Goal: Communication & Community: Participate in discussion

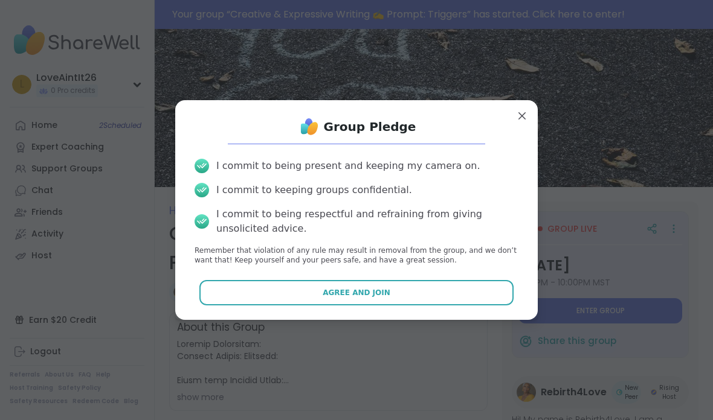
click at [259, 295] on button "Agree and Join" at bounding box center [356, 292] width 315 height 25
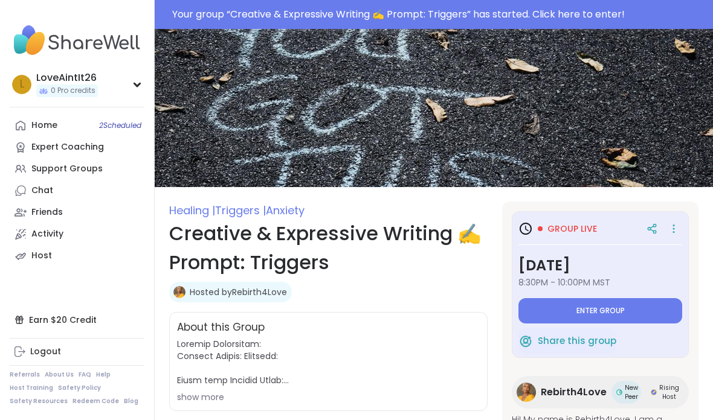
type textarea "*"
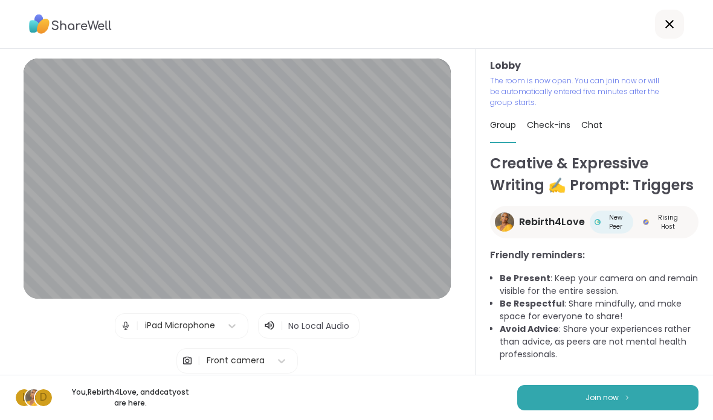
click at [599, 397] on span "Join now" at bounding box center [601, 398] width 33 height 11
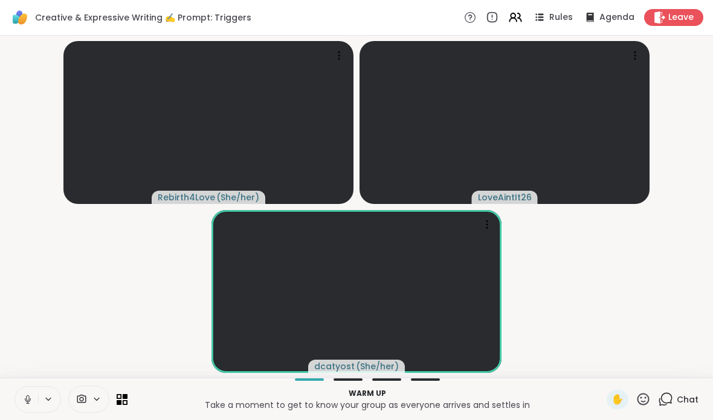
click at [31, 405] on icon at bounding box center [27, 399] width 11 height 11
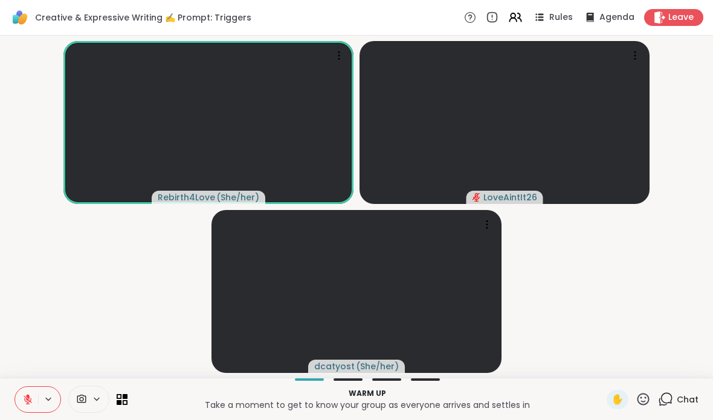
click at [20, 399] on button at bounding box center [26, 399] width 23 height 25
click at [17, 397] on button at bounding box center [26, 399] width 23 height 25
click at [16, 402] on button at bounding box center [26, 399] width 23 height 25
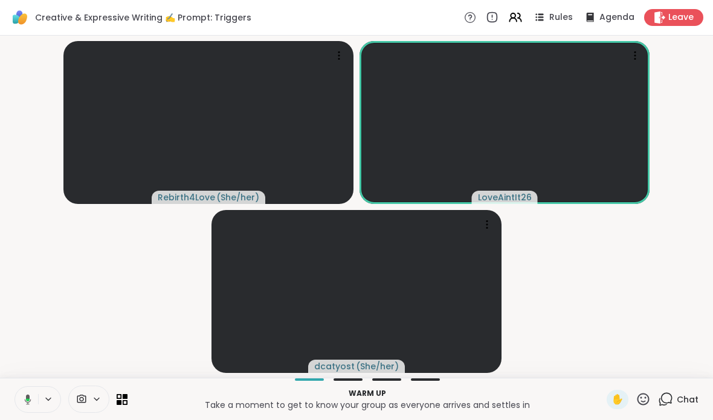
click at [18, 399] on button at bounding box center [25, 399] width 25 height 25
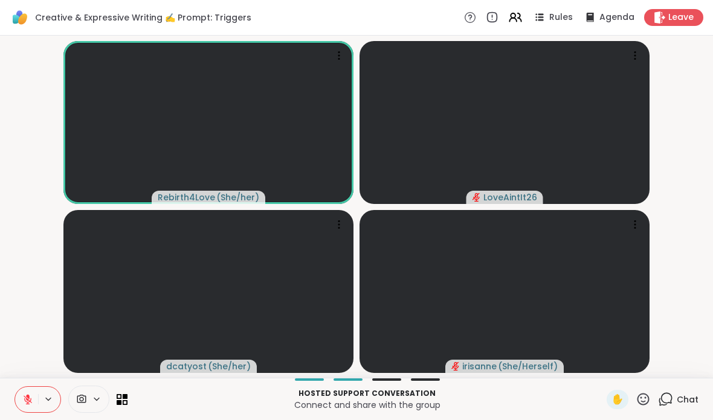
click at [132, 399] on div "Hosted support conversation Connect and share with the group ✋ Chat" at bounding box center [356, 399] width 713 height 42
click at [126, 395] on icon at bounding box center [125, 396] width 5 height 5
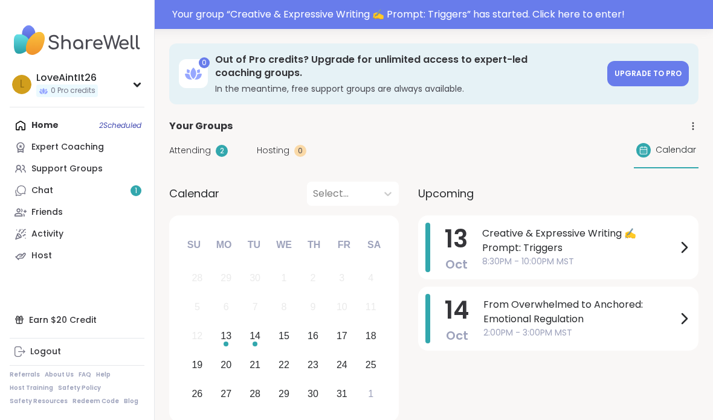
click at [530, 240] on span "Creative & Expressive Writing ✍️ Prompt: Triggers" at bounding box center [579, 240] width 194 height 29
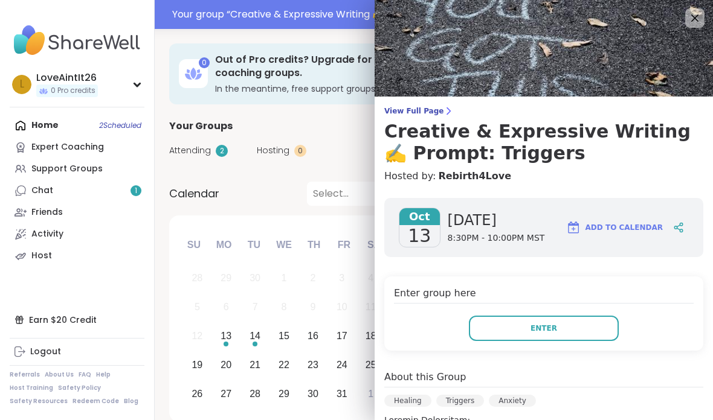
click at [550, 319] on button "Enter" at bounding box center [544, 328] width 150 height 25
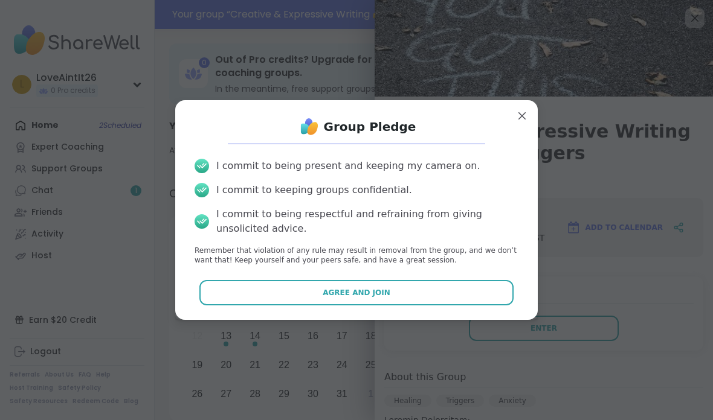
click at [355, 286] on button "Agree and Join" at bounding box center [356, 292] width 315 height 25
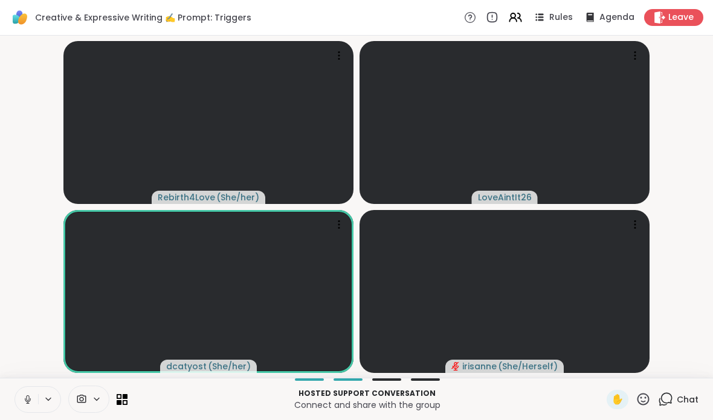
click at [23, 396] on icon at bounding box center [27, 399] width 11 height 11
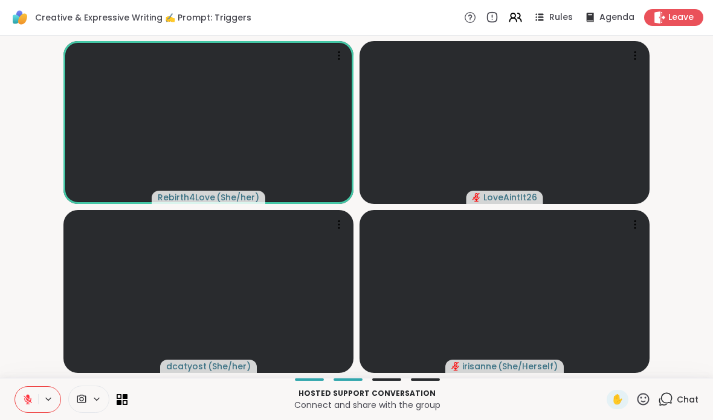
click at [30, 393] on button at bounding box center [26, 399] width 23 height 25
click at [21, 393] on button at bounding box center [26, 399] width 23 height 25
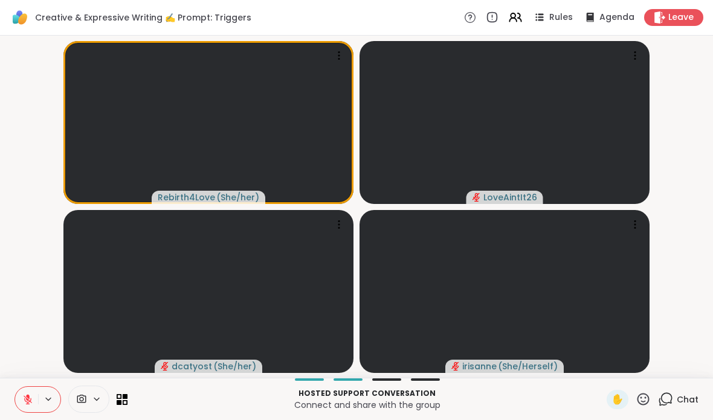
click at [648, 387] on div "Hosted support conversation Connect and share with the group ✋ Chat" at bounding box center [356, 399] width 713 height 42
click at [644, 398] on icon at bounding box center [642, 399] width 15 height 15
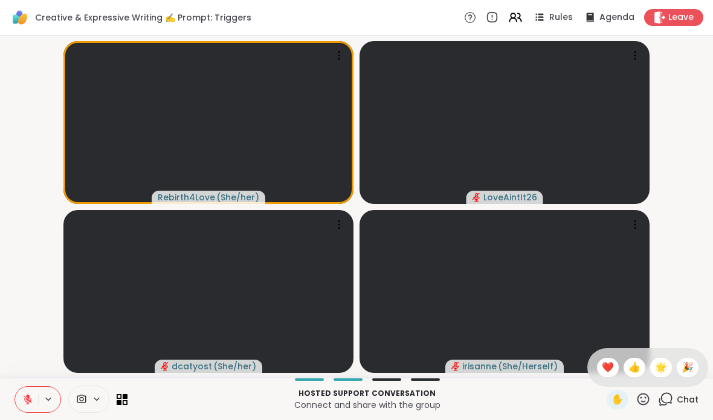
click at [608, 365] on span "❤️" at bounding box center [608, 368] width 12 height 14
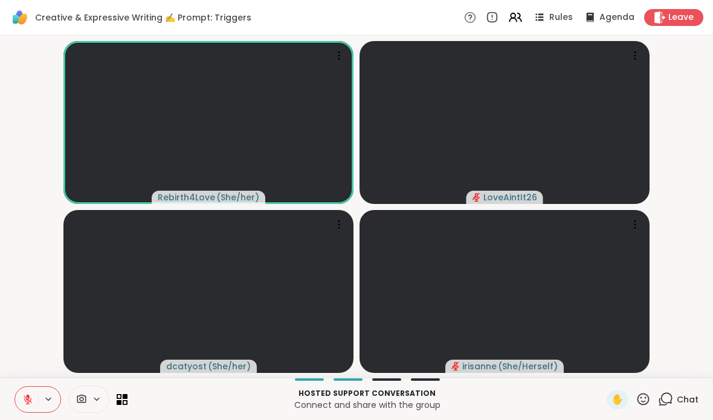
click at [649, 400] on icon at bounding box center [643, 399] width 12 height 12
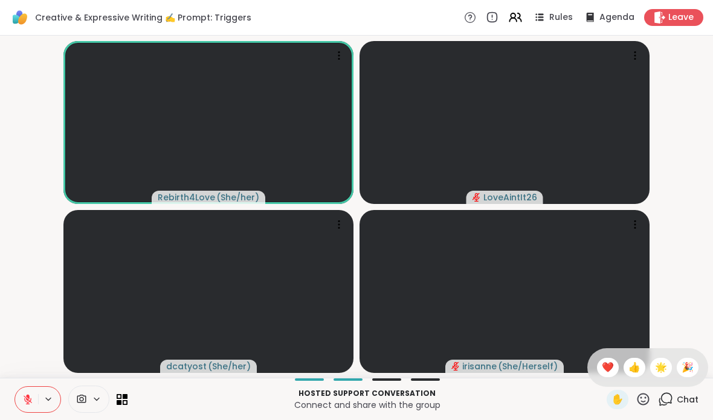
click at [611, 365] on span "❤️" at bounding box center [608, 368] width 12 height 14
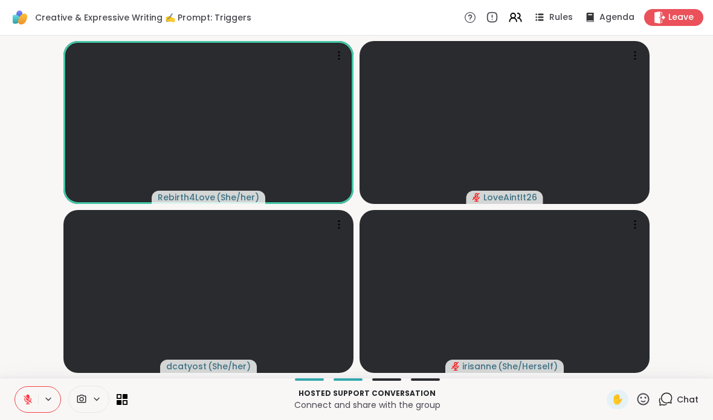
click at [24, 390] on button at bounding box center [26, 399] width 23 height 25
click at [34, 406] on button at bounding box center [26, 399] width 23 height 25
click at [30, 397] on icon at bounding box center [27, 399] width 11 height 11
click at [20, 398] on button at bounding box center [26, 399] width 23 height 25
click at [660, 19] on icon at bounding box center [660, 17] width 12 height 12
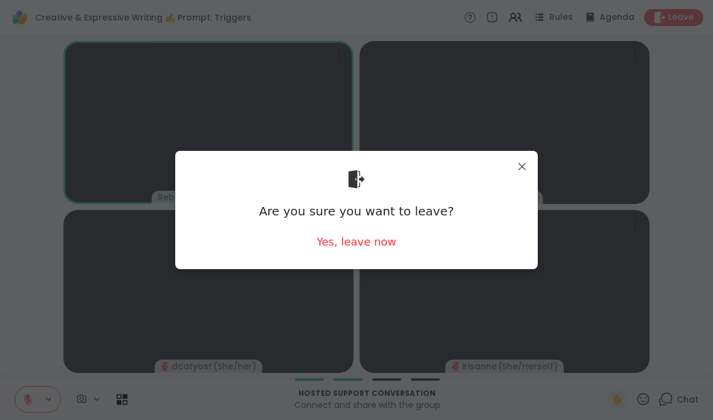
click at [338, 245] on div "Yes, leave now" at bounding box center [356, 241] width 80 height 15
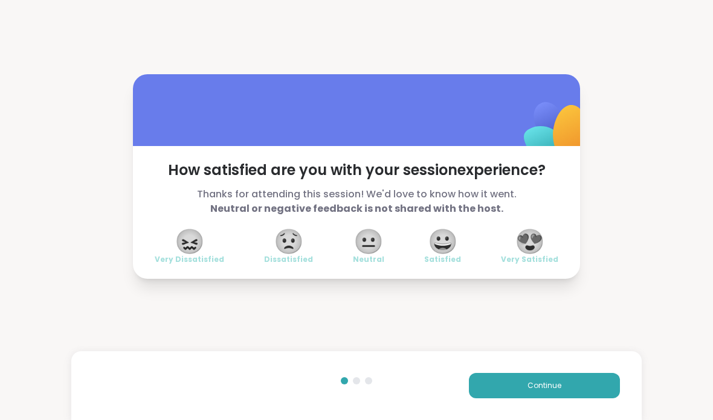
click at [500, 365] on div "Continue" at bounding box center [356, 386] width 570 height 69
click at [509, 381] on button "Continue" at bounding box center [544, 385] width 151 height 25
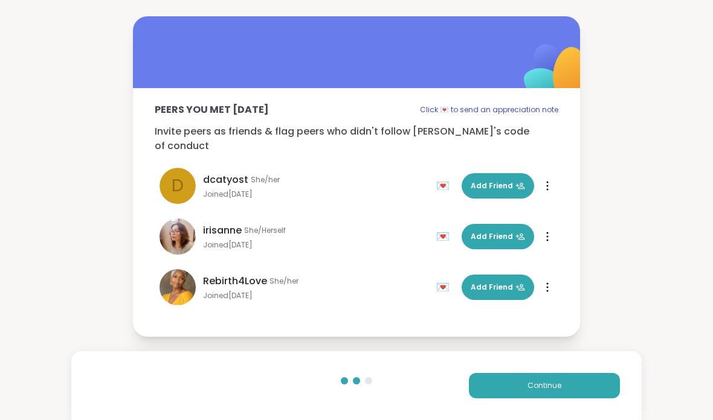
click at [515, 387] on button "Continue" at bounding box center [544, 385] width 151 height 25
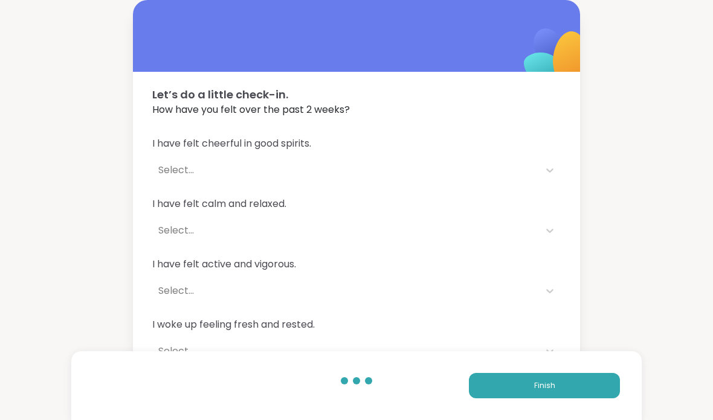
click at [503, 388] on button "Finish" at bounding box center [544, 385] width 151 height 25
